Goal: Entertainment & Leisure: Consume media (video, audio)

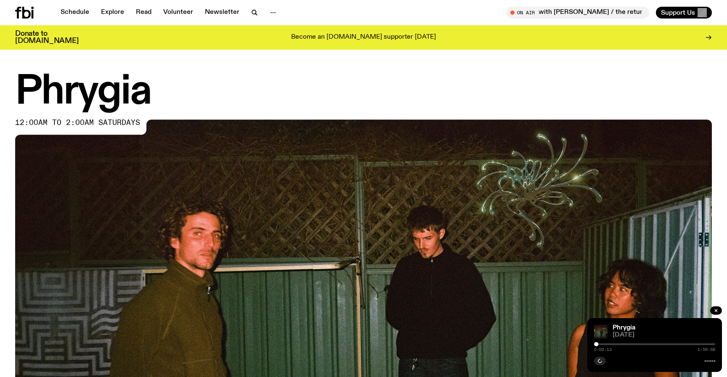
scroll to position [457, 0]
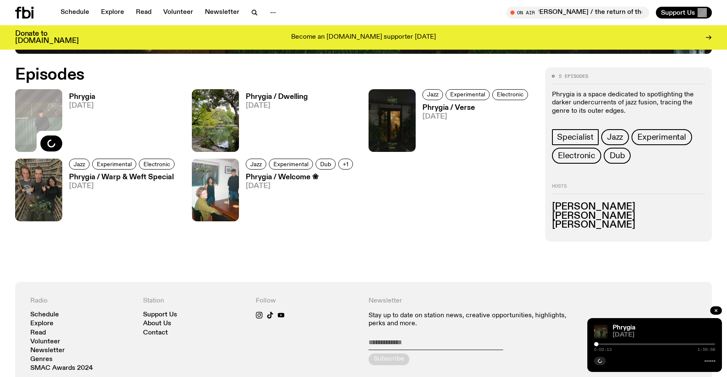
click at [474, 245] on section "5 episodes Phrygia is a space dedicated to spotlighting the darker undercurrent…" at bounding box center [363, 168] width 727 height 228
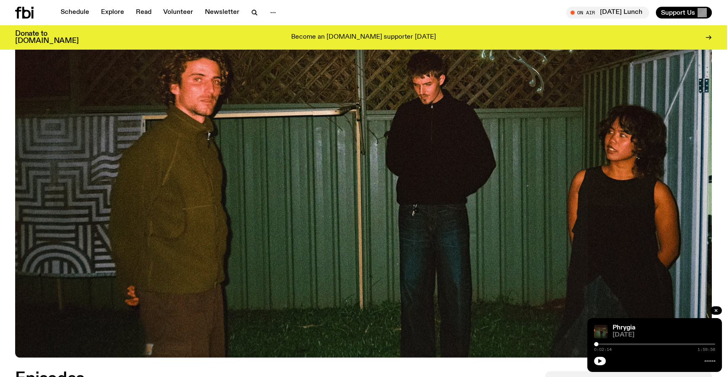
scroll to position [153, 0]
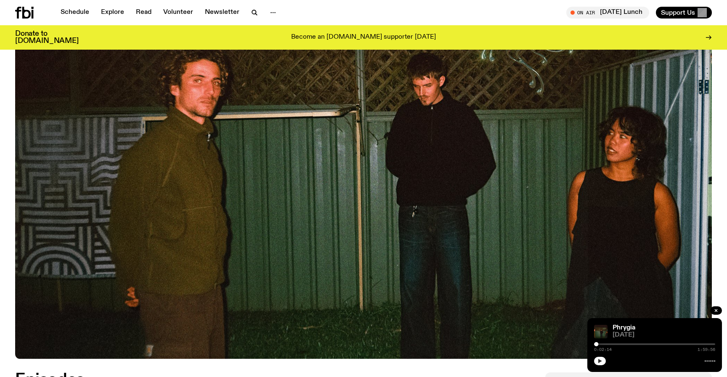
click at [597, 361] on icon "button" at bounding box center [599, 360] width 5 height 5
click at [530, 250] on img at bounding box center [363, 163] width 696 height 392
